Goal: Information Seeking & Learning: Learn about a topic

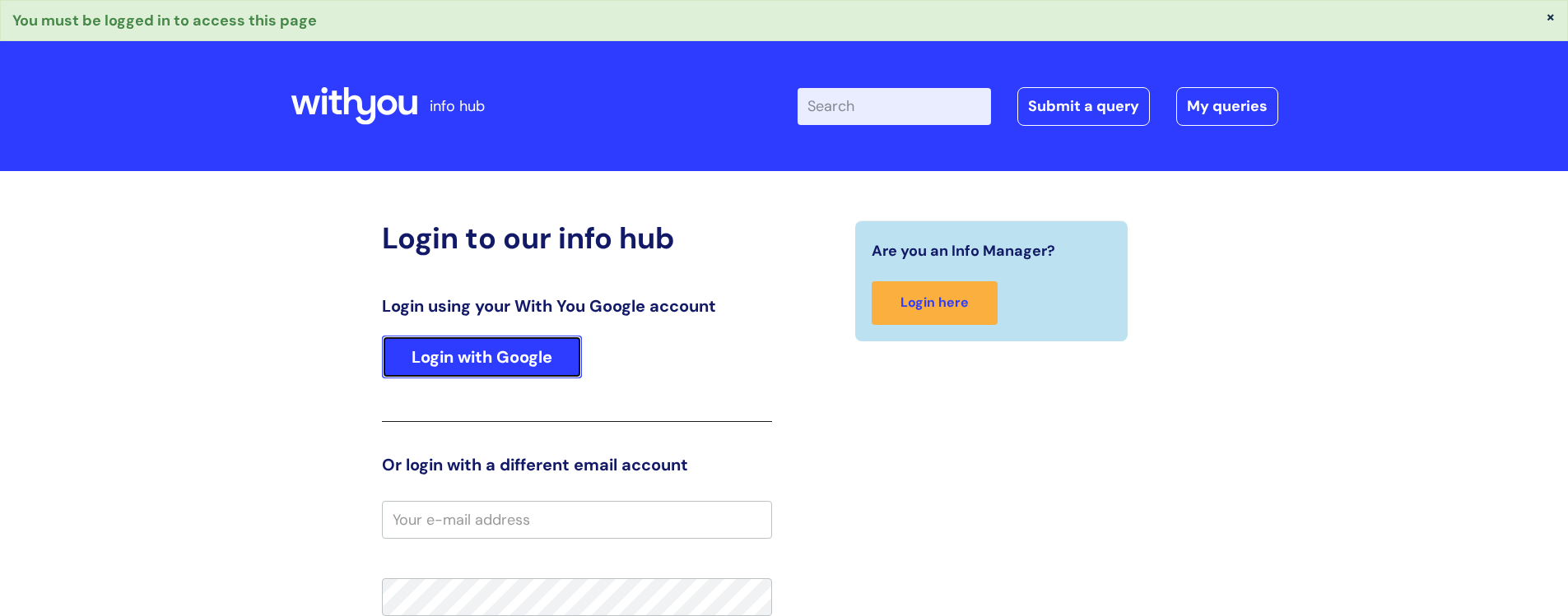
click at [505, 351] on link "Login with Google" at bounding box center [481, 357] width 200 height 43
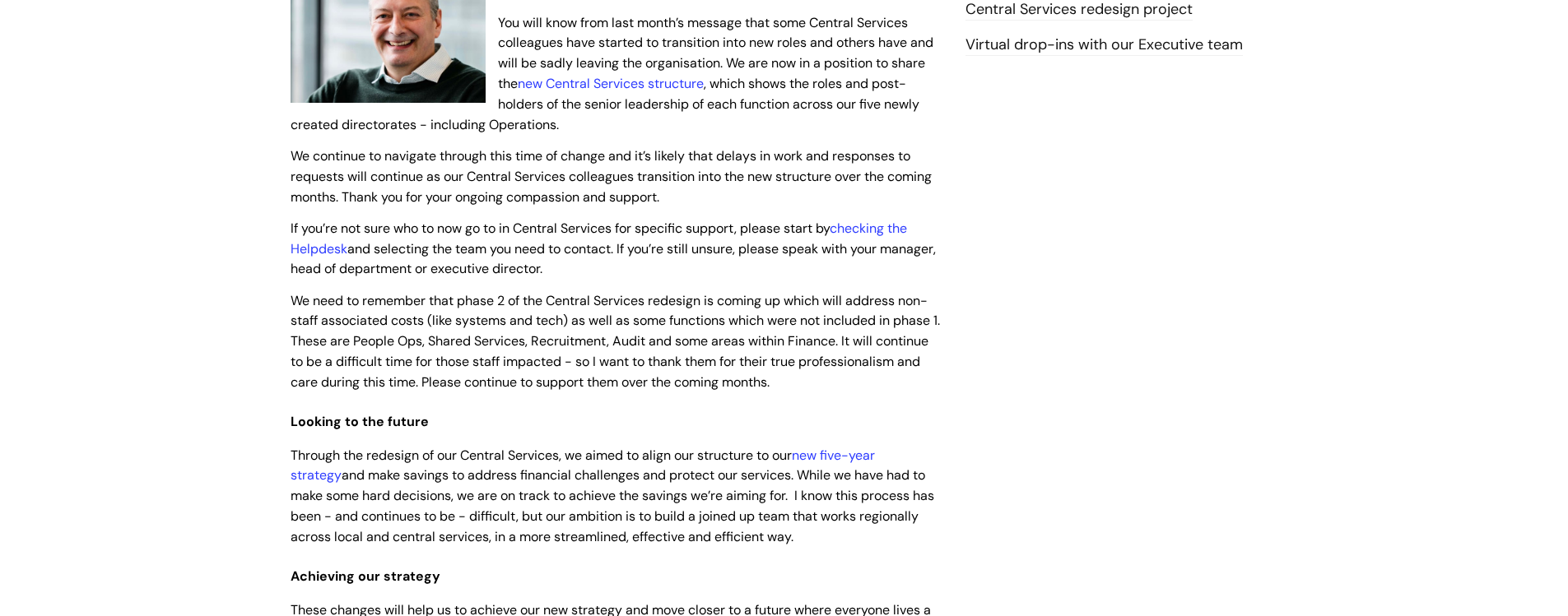
scroll to position [222, 0]
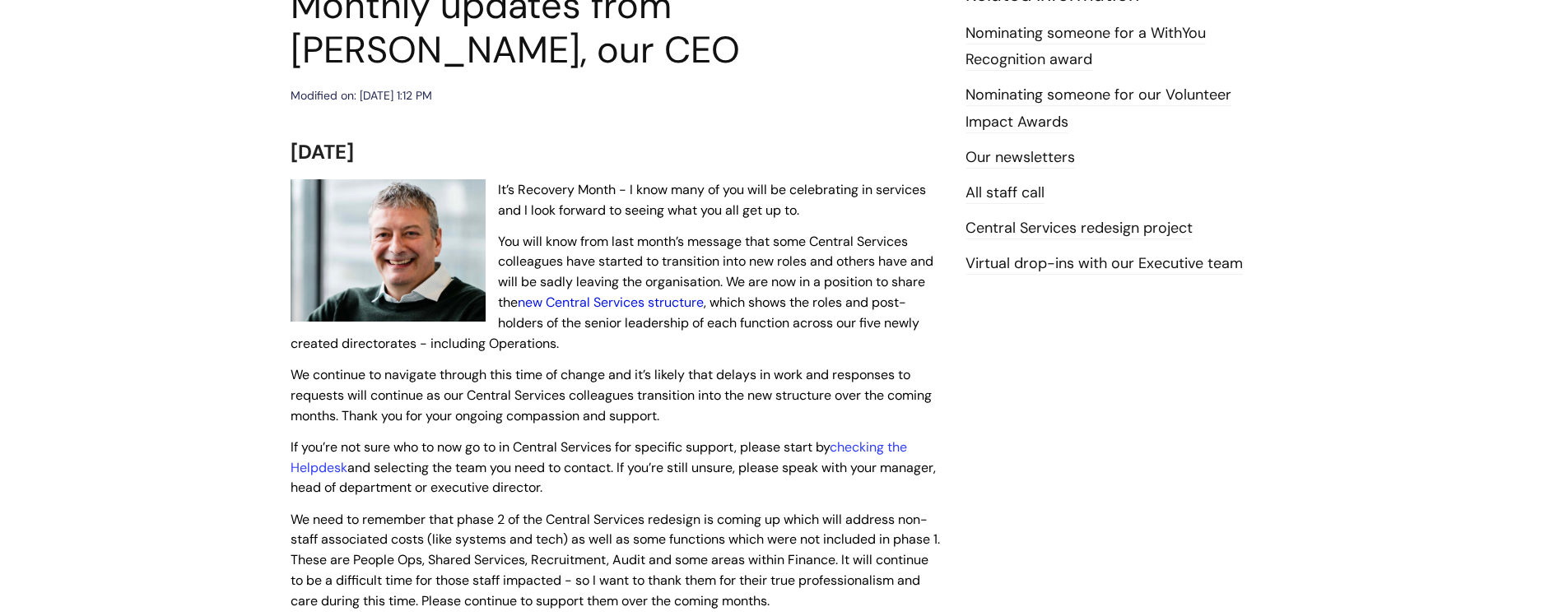
click at [601, 301] on link "new Central Services structure" at bounding box center [610, 302] width 186 height 17
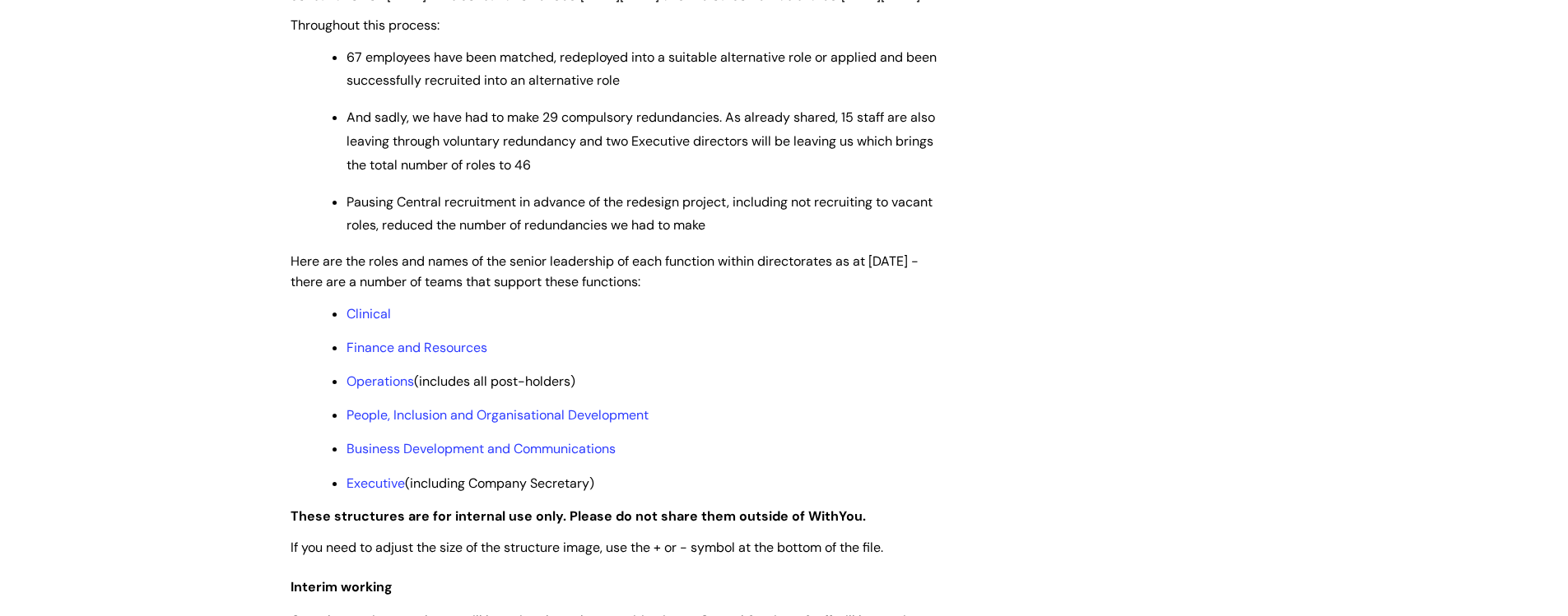
scroll to position [1174, 0]
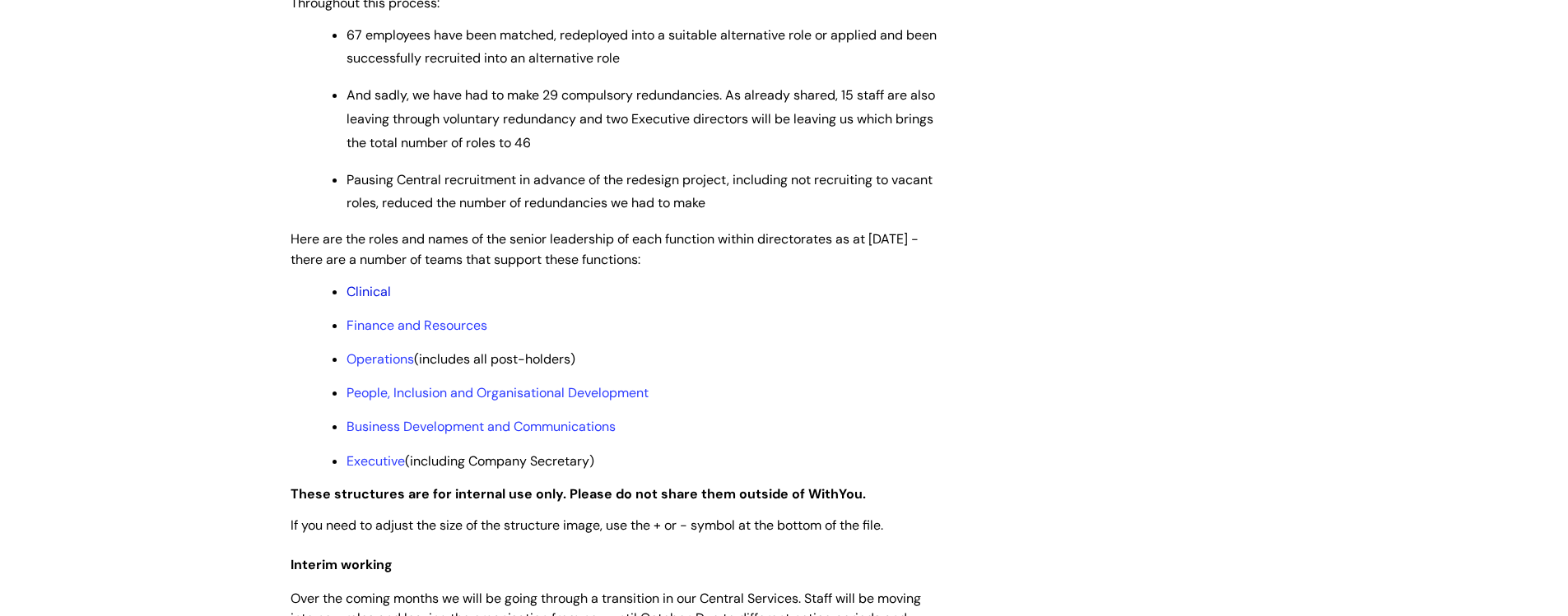
click at [365, 300] on link "Clinical" at bounding box center [369, 291] width 45 height 17
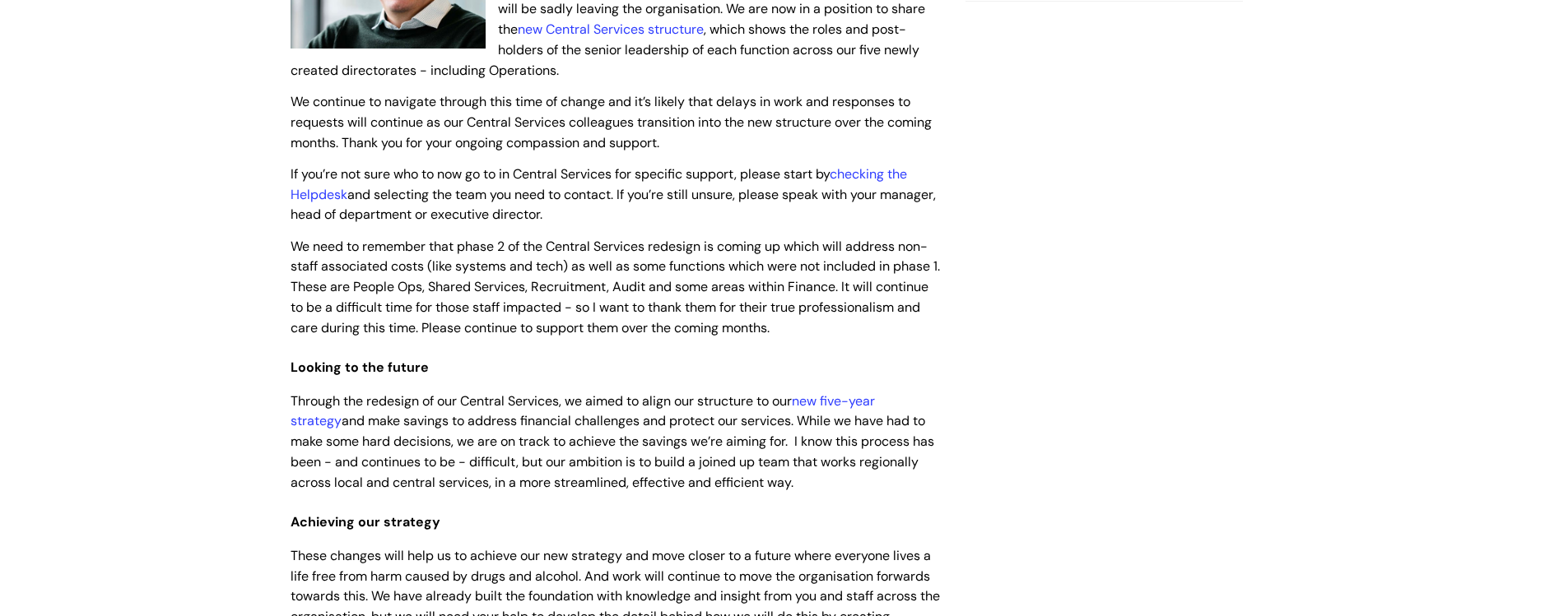
scroll to position [240, 0]
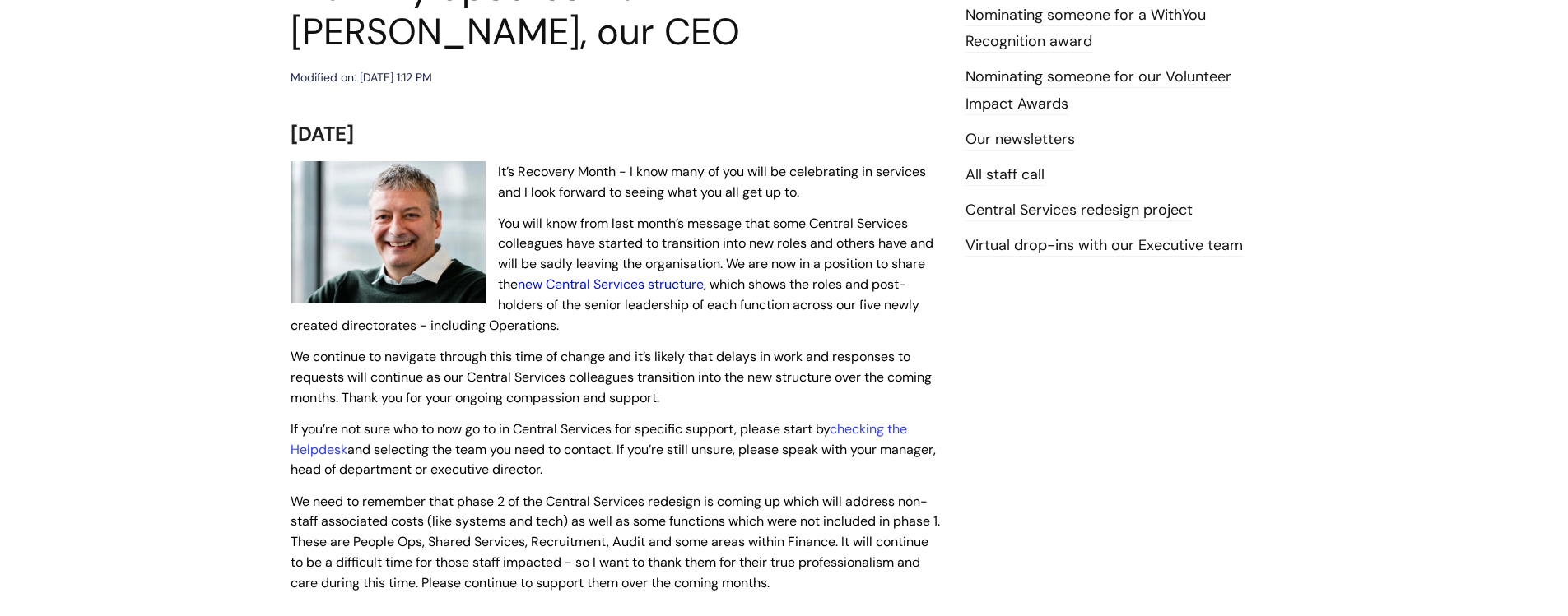
click at [592, 285] on link "new Central Services structure" at bounding box center [610, 284] width 186 height 17
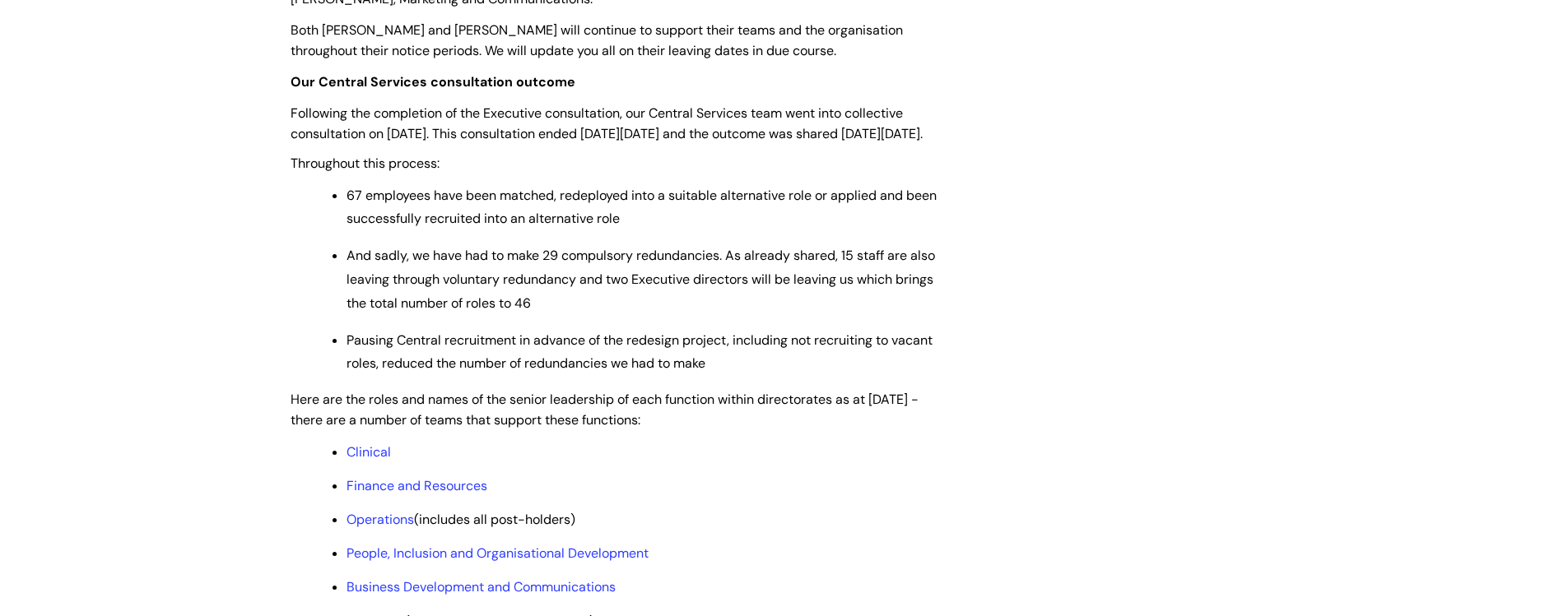
scroll to position [1060, 0]
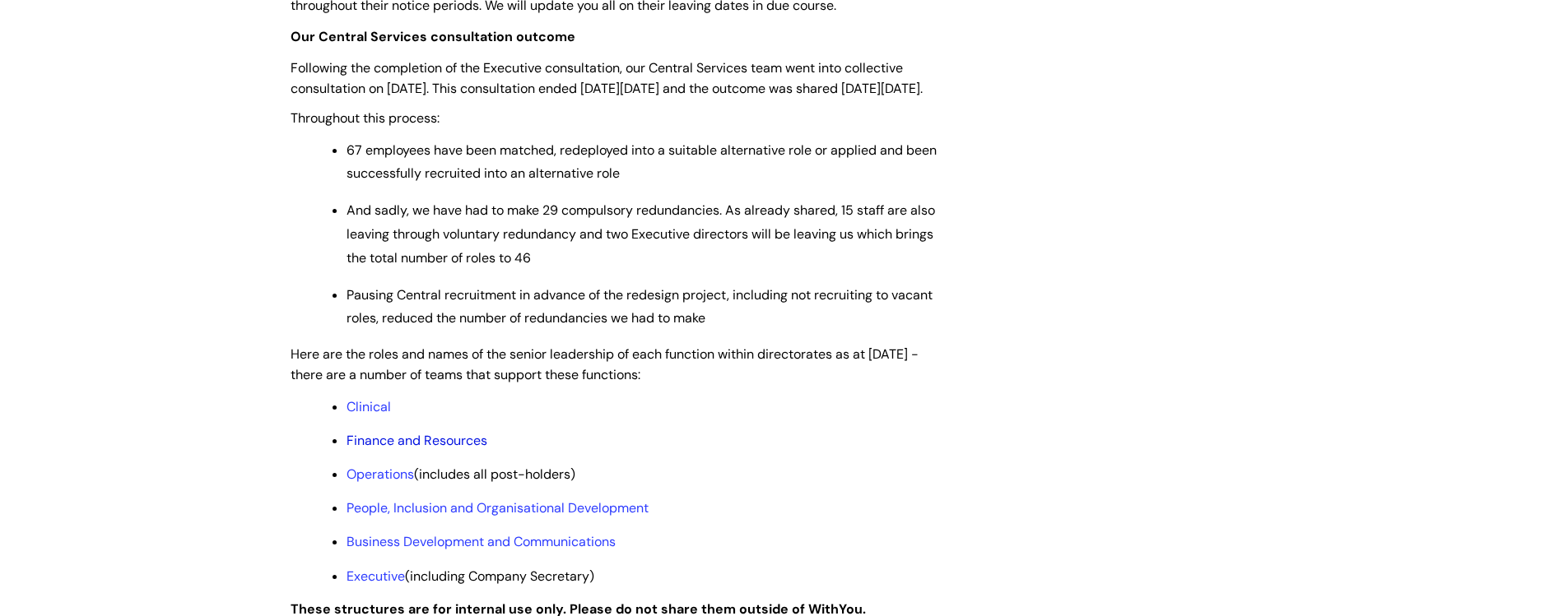
click at [418, 450] on link "Finance and Resources" at bounding box center [417, 440] width 141 height 17
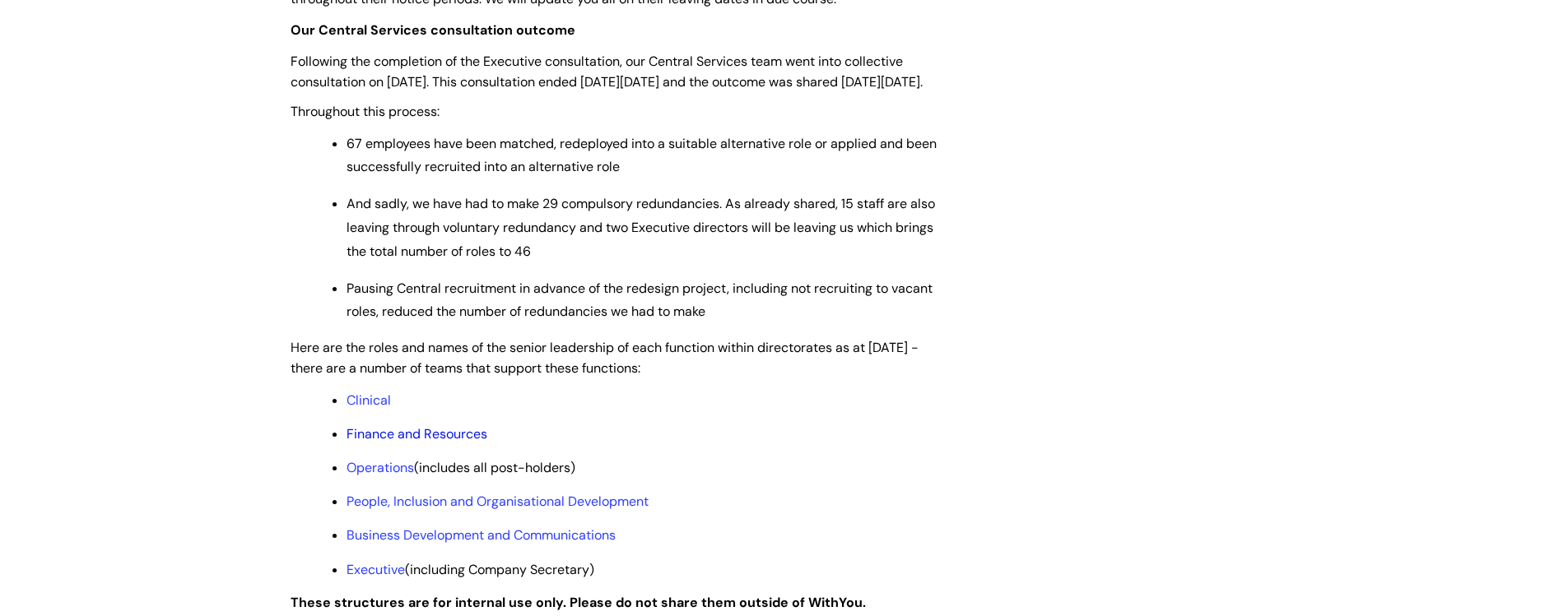
scroll to position [1098, 0]
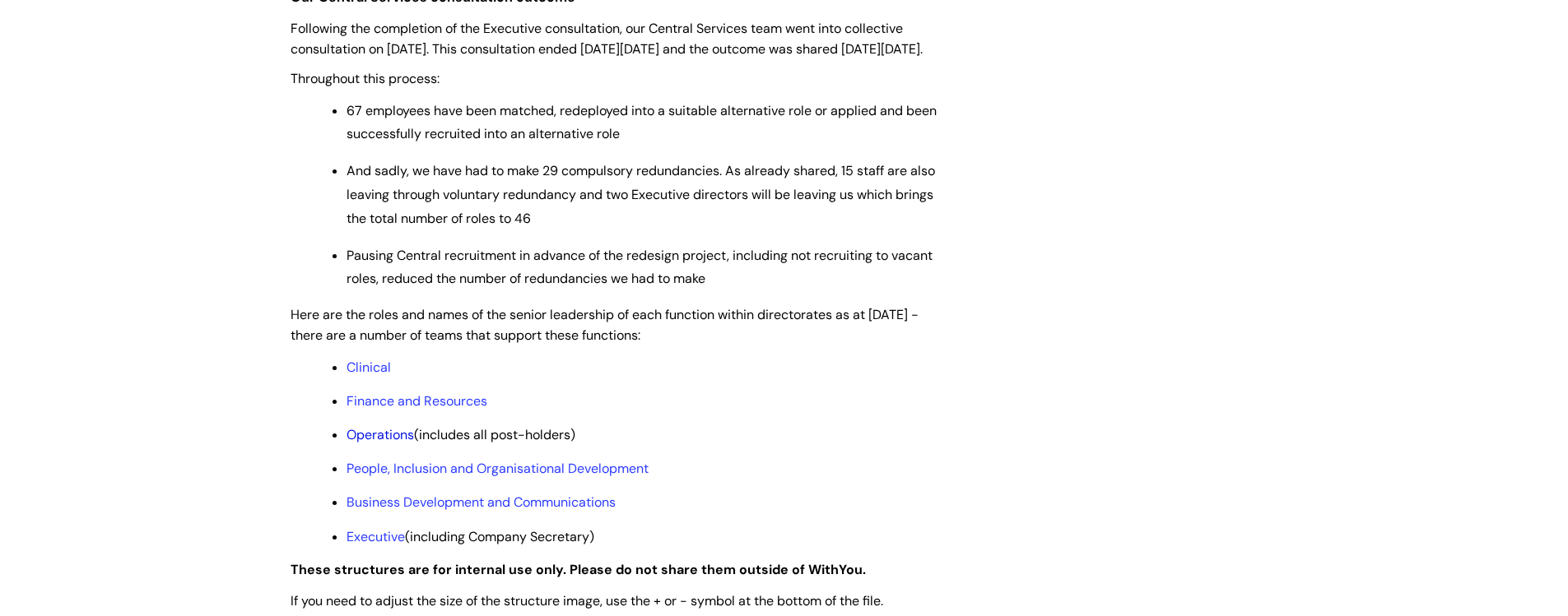
click at [376, 444] on link "Operations" at bounding box center [381, 435] width 68 height 17
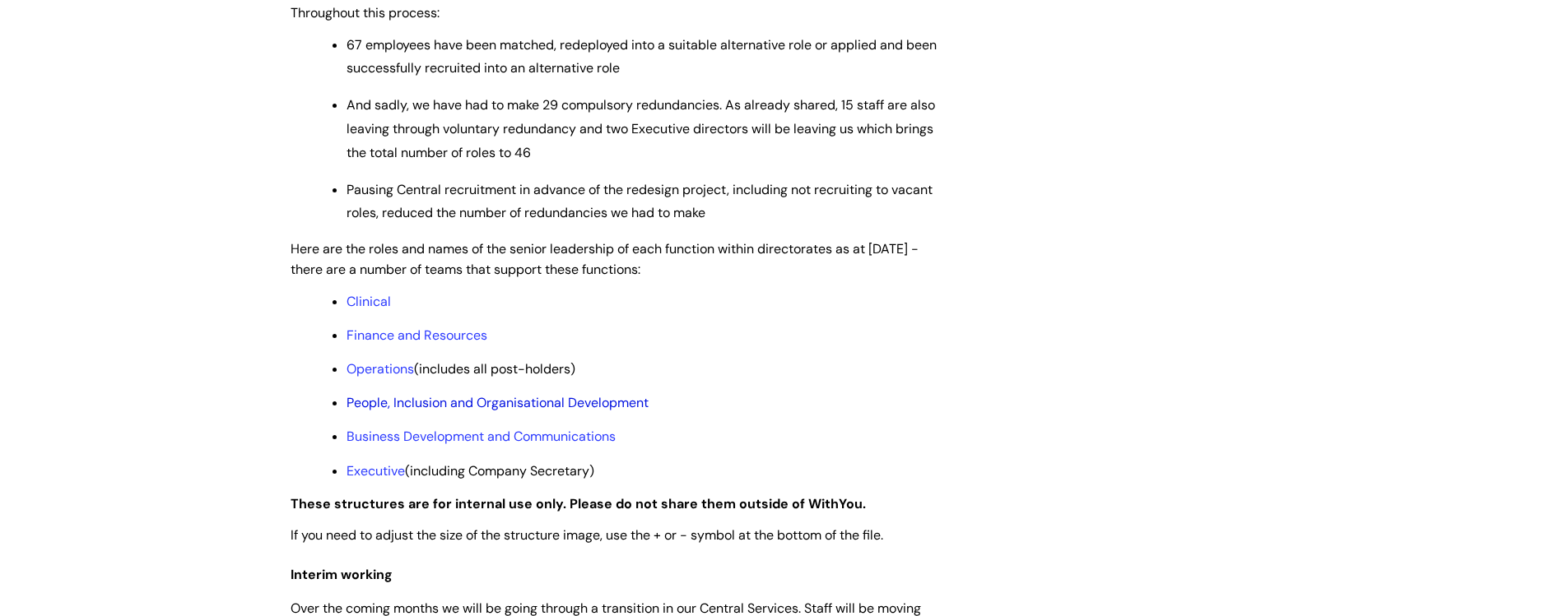
click at [516, 412] on link "People, Inclusion and Organisational Development" at bounding box center [497, 402] width 302 height 17
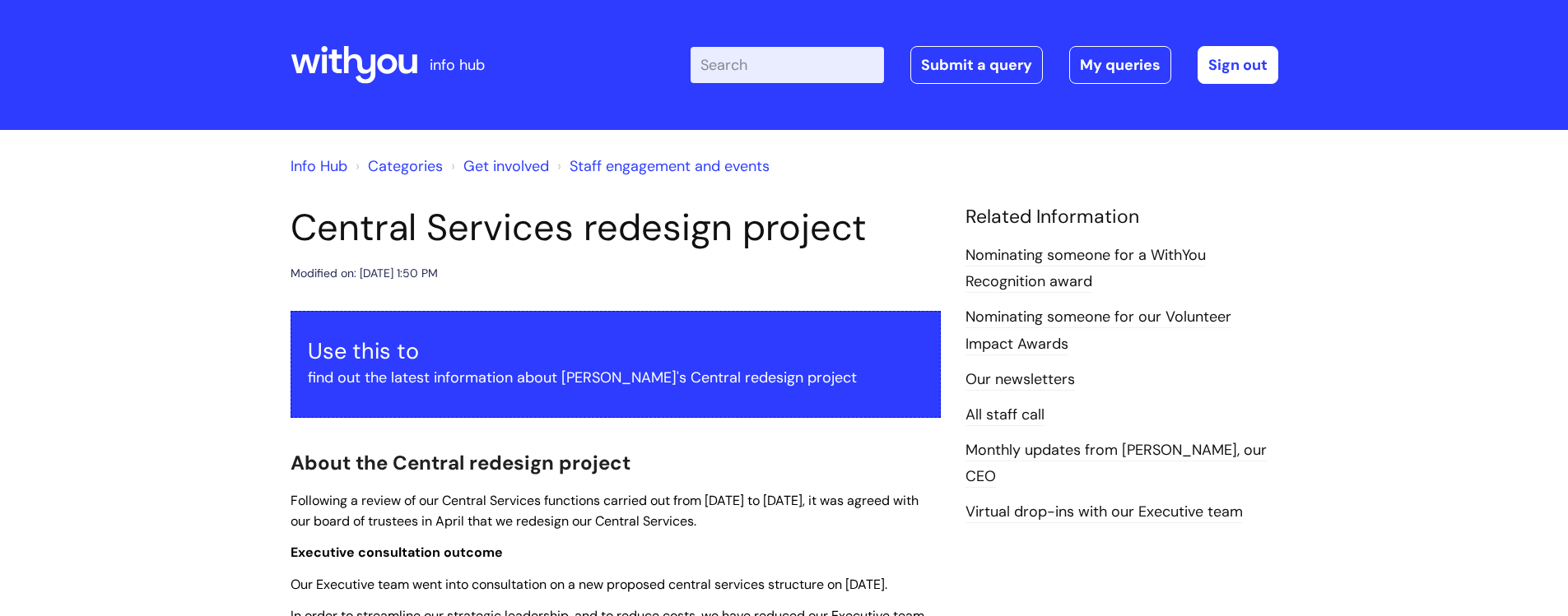
scroll to position [1164, 0]
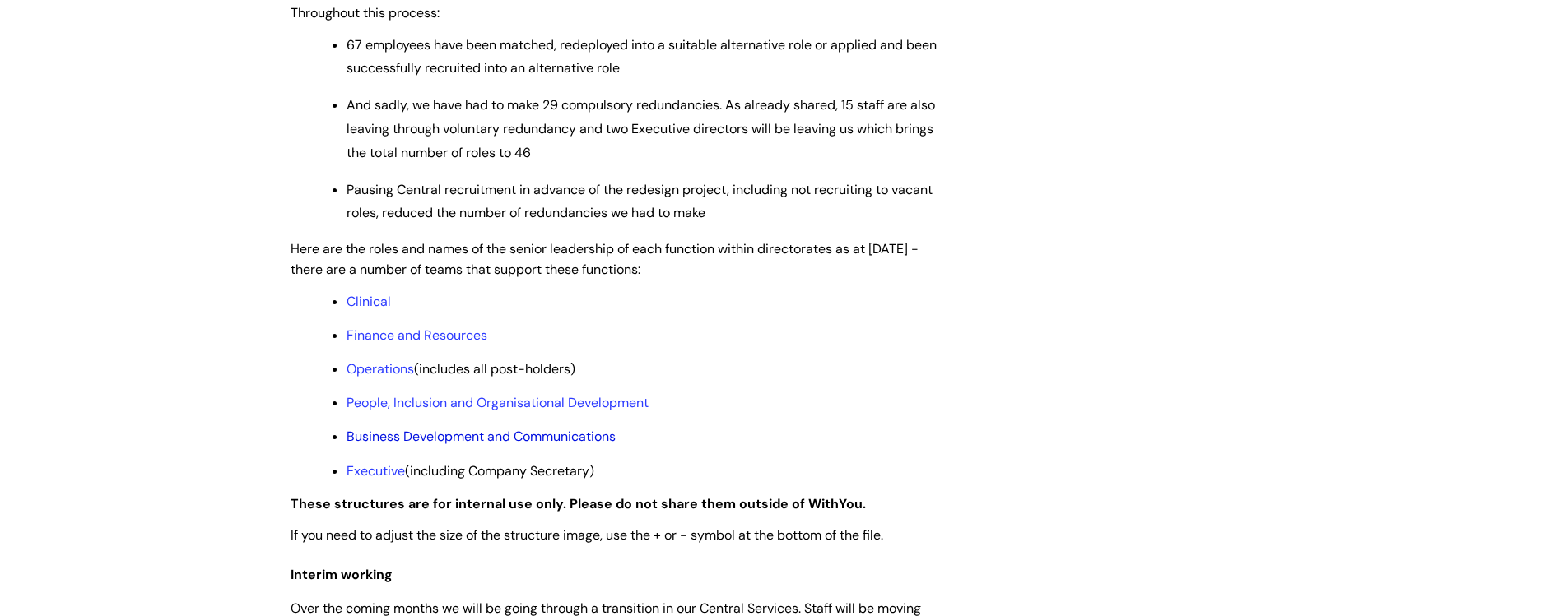
click at [395, 446] on link "Business Development and Communications" at bounding box center [481, 436] width 269 height 17
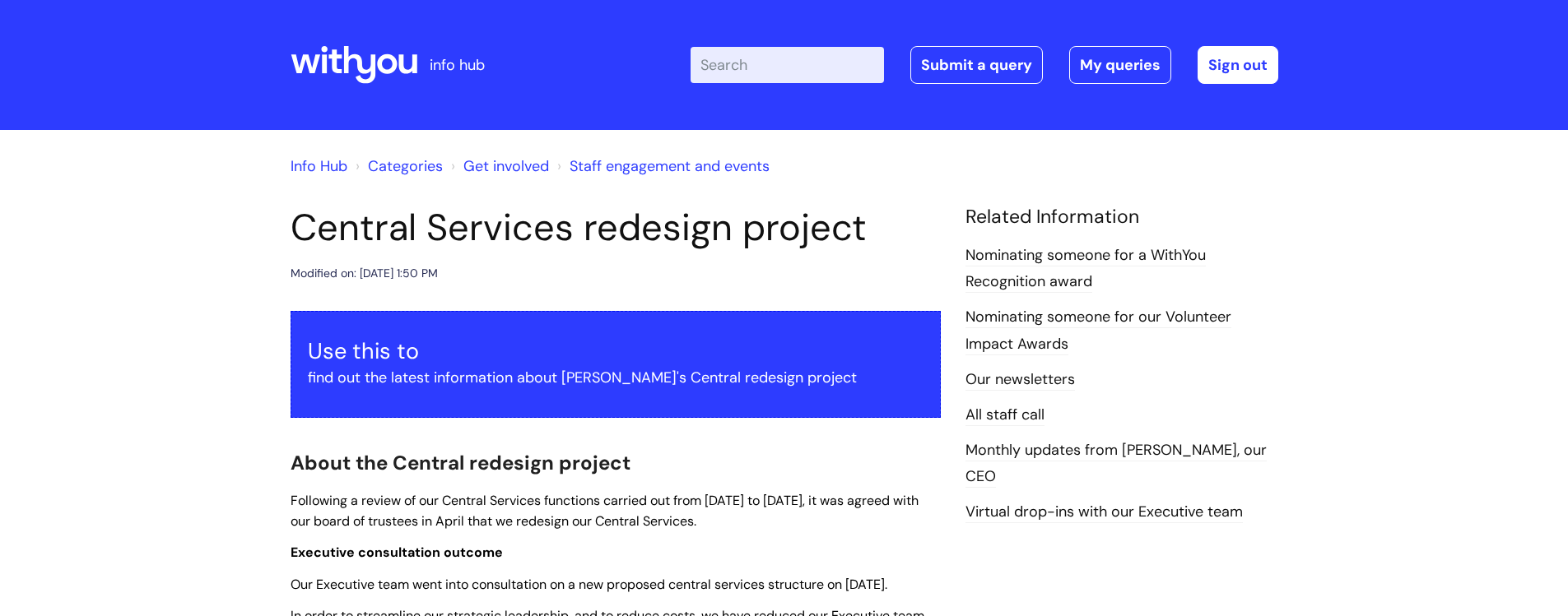
scroll to position [1164, 0]
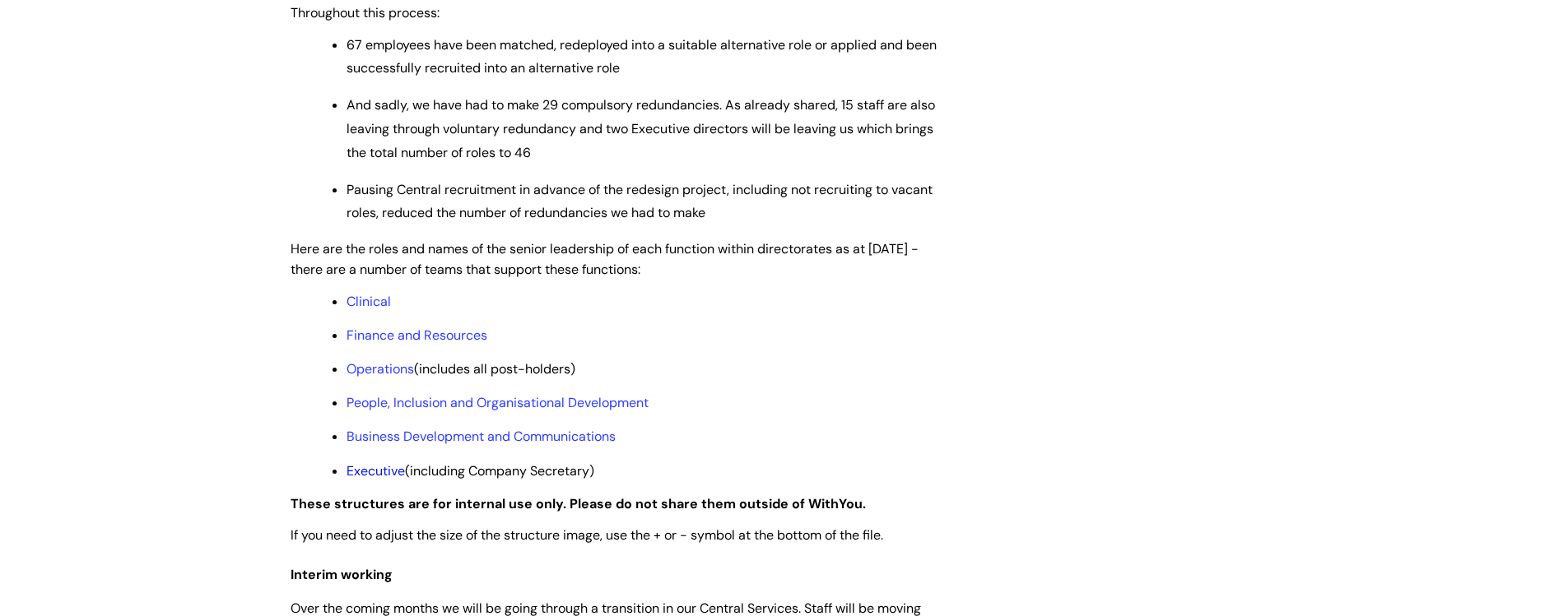
click at [368, 479] on link "Executive" at bounding box center [376, 470] width 59 height 17
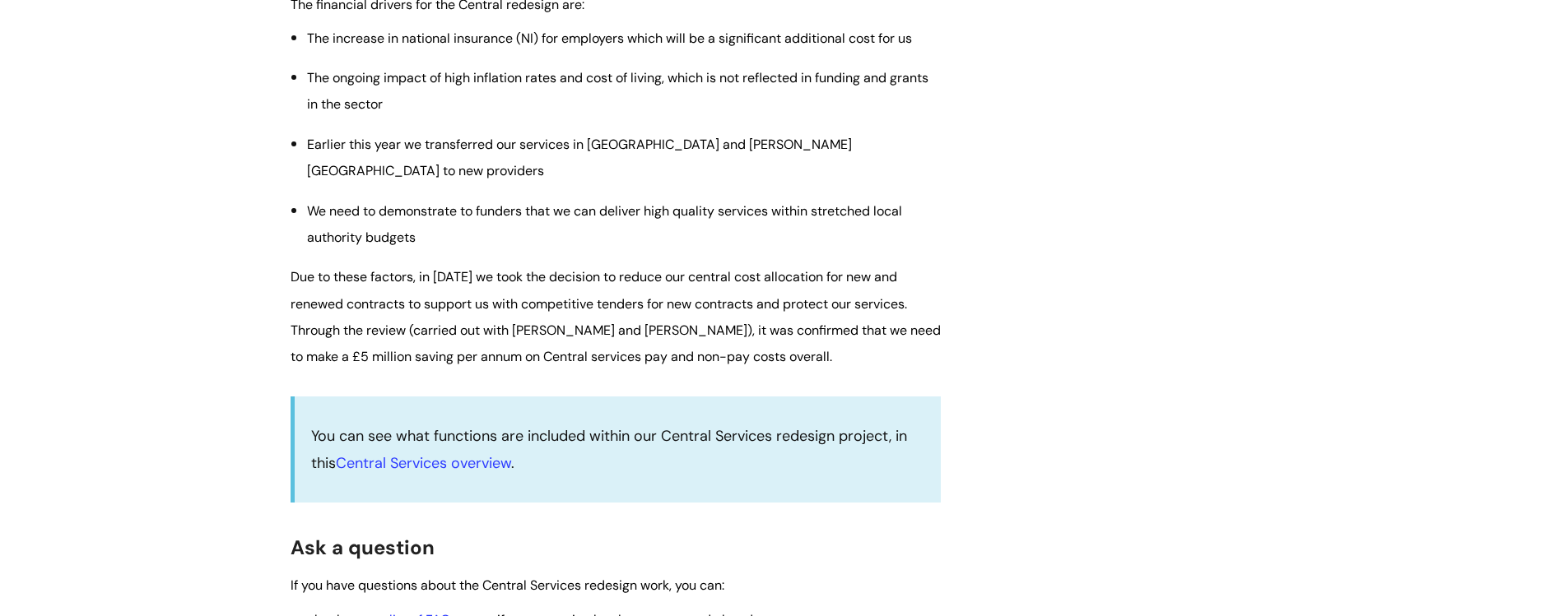
scroll to position [2367, 0]
